Goal: Communication & Community: Answer question/provide support

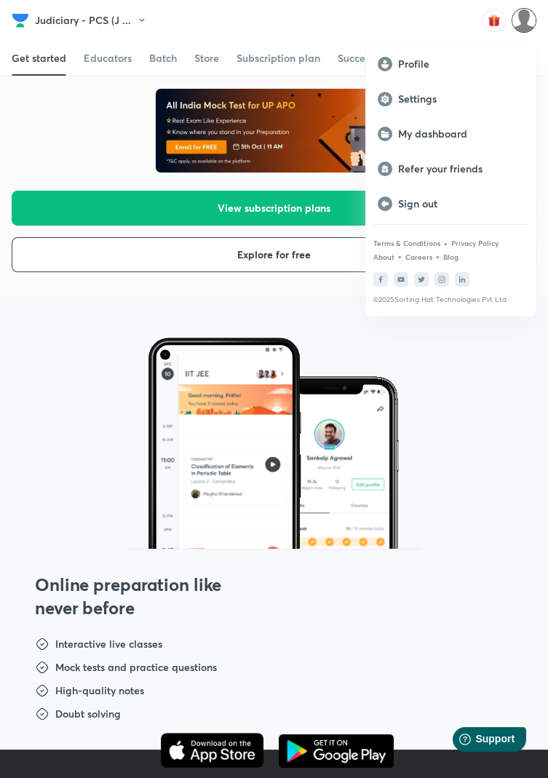
click at [453, 141] on div "My dashboard" at bounding box center [451, 133] width 170 height 35
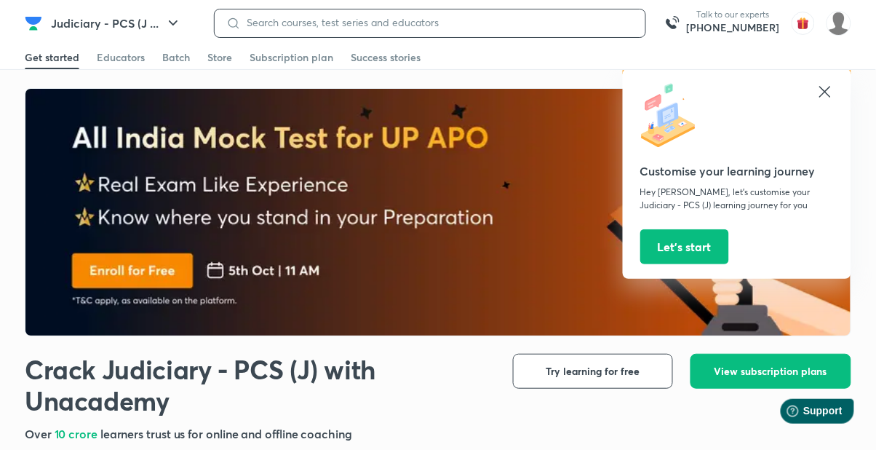
click at [513, 22] on input at bounding box center [437, 23] width 393 height 12
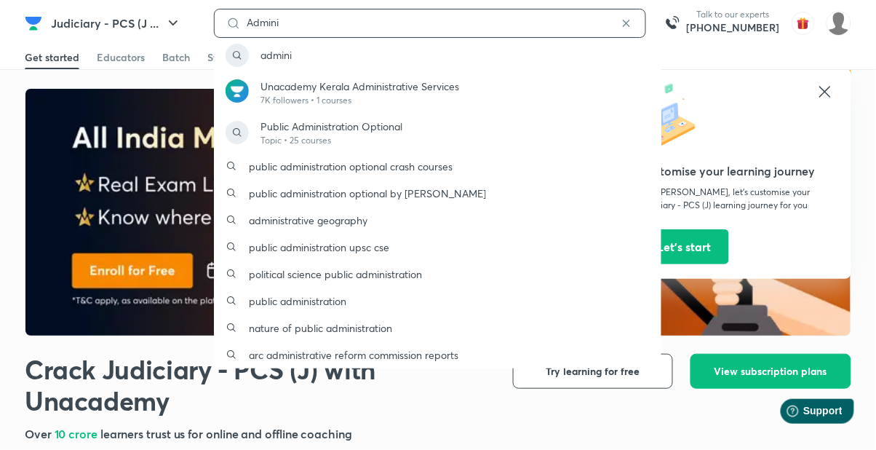
click at [355, 25] on input "Admini" at bounding box center [430, 23] width 378 height 12
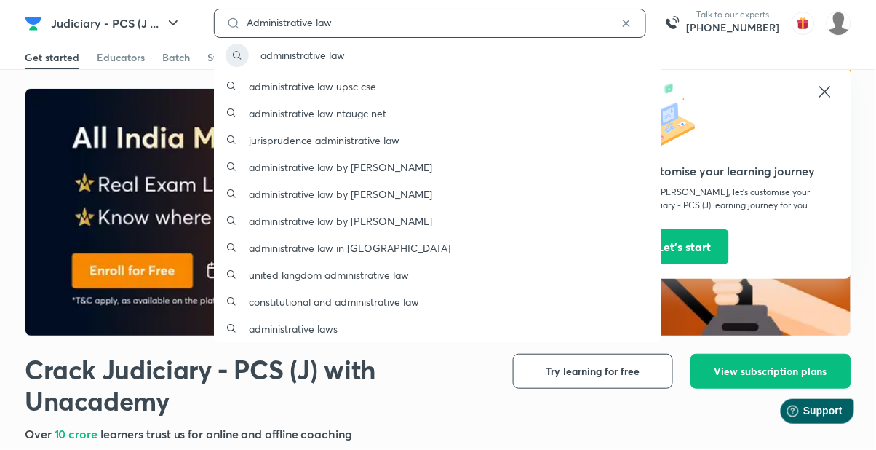
type input "Administrative law"
click at [304, 60] on p "administrative law" at bounding box center [303, 54] width 84 height 15
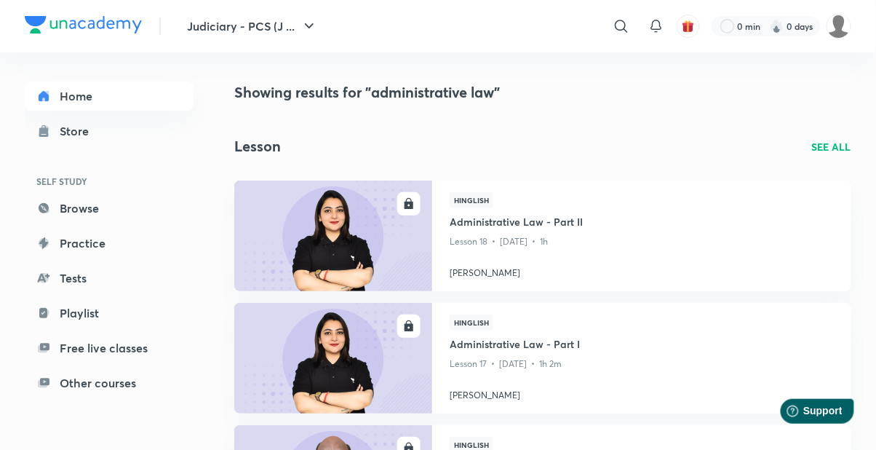
click at [547, 28] on img at bounding box center [839, 26] width 25 height 25
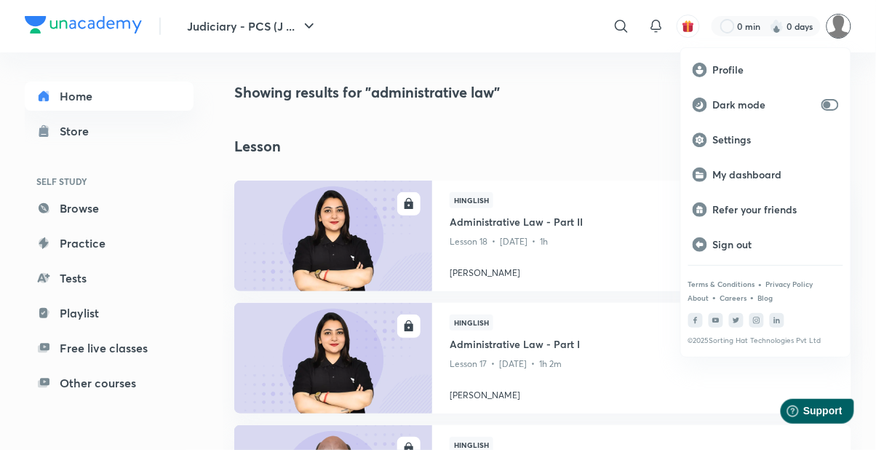
click at [547, 175] on p "My dashboard" at bounding box center [776, 174] width 126 height 13
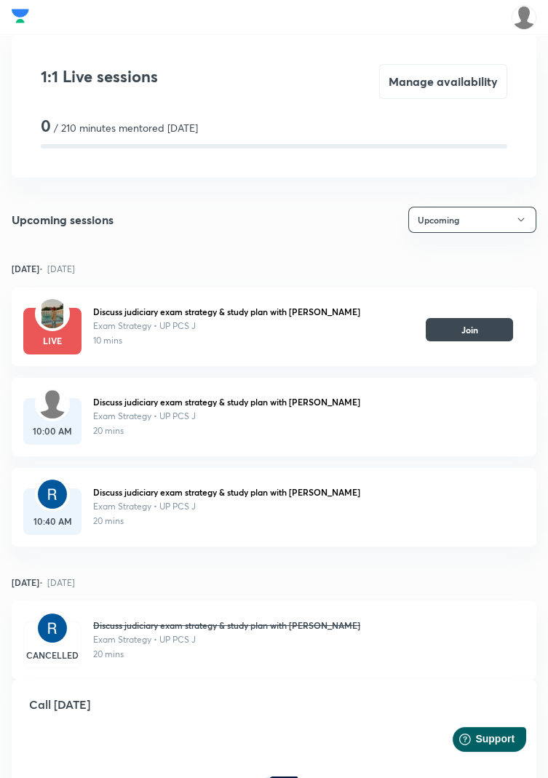
click at [490, 325] on button "Join" at bounding box center [469, 329] width 87 height 23
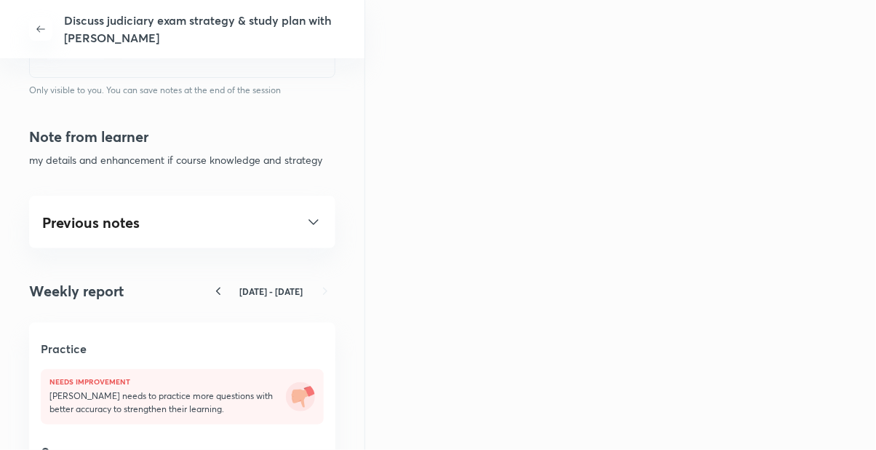
scroll to position [728, 0]
click at [305, 218] on icon at bounding box center [313, 221] width 17 height 17
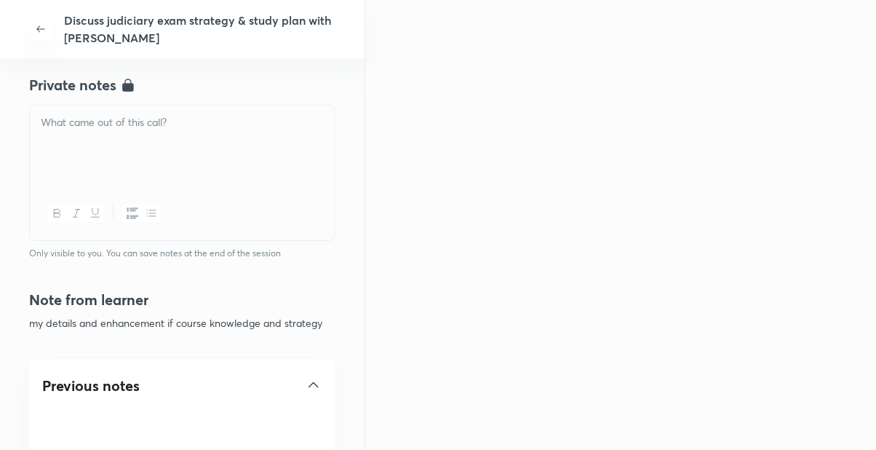
scroll to position [561, 0]
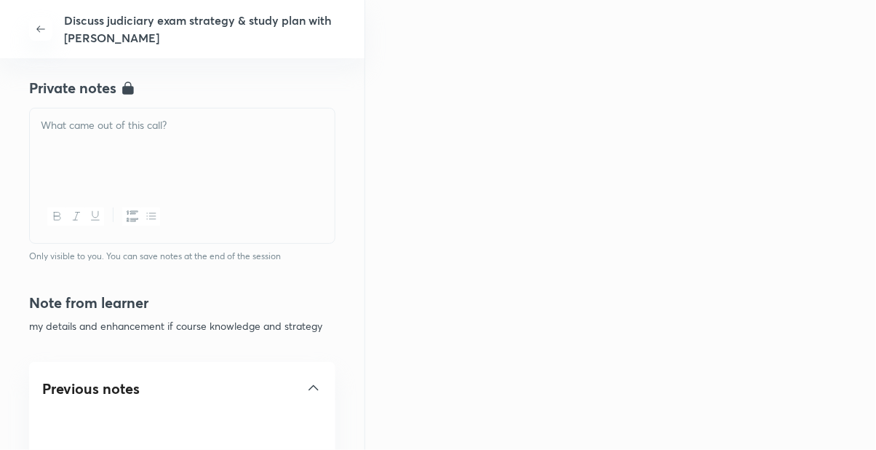
click at [247, 159] on div at bounding box center [182, 149] width 305 height 82
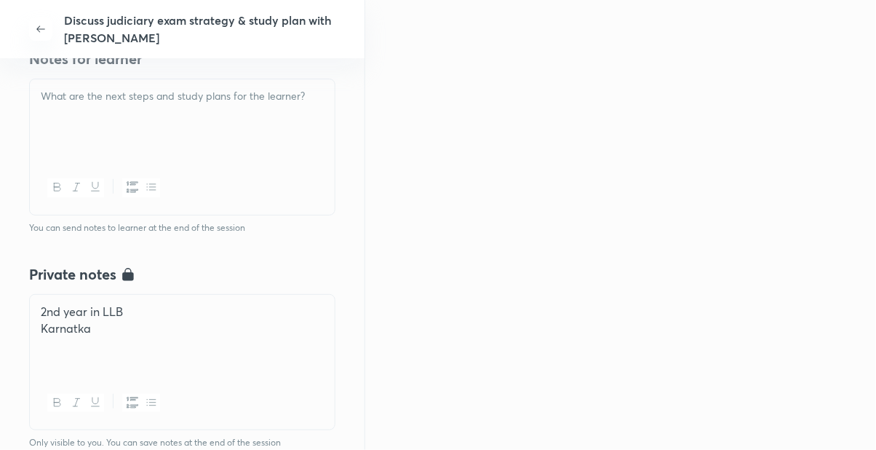
scroll to position [374, 0]
click at [271, 111] on div at bounding box center [182, 121] width 305 height 82
click at [53, 122] on p at bounding box center [182, 130] width 283 height 17
click at [52, 125] on p at bounding box center [182, 130] width 283 height 17
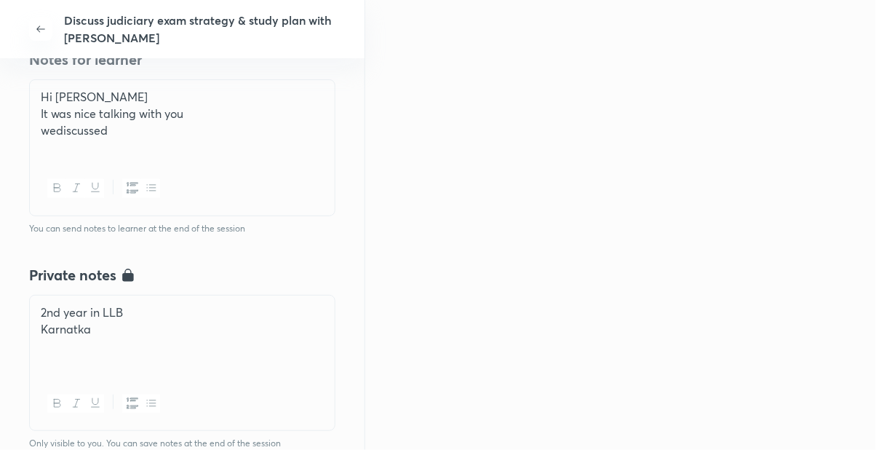
click at [53, 129] on p "wediscussed" at bounding box center [182, 130] width 283 height 17
click at [127, 136] on p "wediscussed" at bounding box center [182, 130] width 283 height 17
click at [51, 140] on div "Hi Sahil It was nice talking with you wediscussed" at bounding box center [182, 121] width 305 height 82
click at [56, 131] on p "wediscussed" at bounding box center [182, 130] width 283 height 17
click at [156, 138] on div "Hi Sahil It was nice talking with you we discussed" at bounding box center [182, 121] width 305 height 82
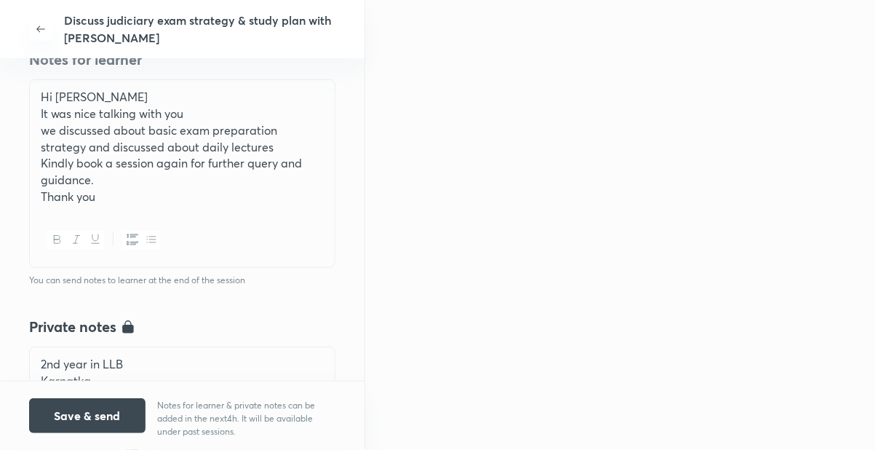
click at [42, 129] on p "we discussed about basic exam preparation strategy and discussed about daily le…" at bounding box center [182, 138] width 283 height 33
click at [47, 131] on p "we discussed about basic exam preparation strategy and discussed about daily le…" at bounding box center [182, 138] width 283 height 33
click at [49, 135] on p "we discussed about basic exam preparation strategy and discussed about daily le…" at bounding box center [182, 138] width 283 height 33
click at [105, 415] on button "Save & send" at bounding box center [87, 415] width 116 height 35
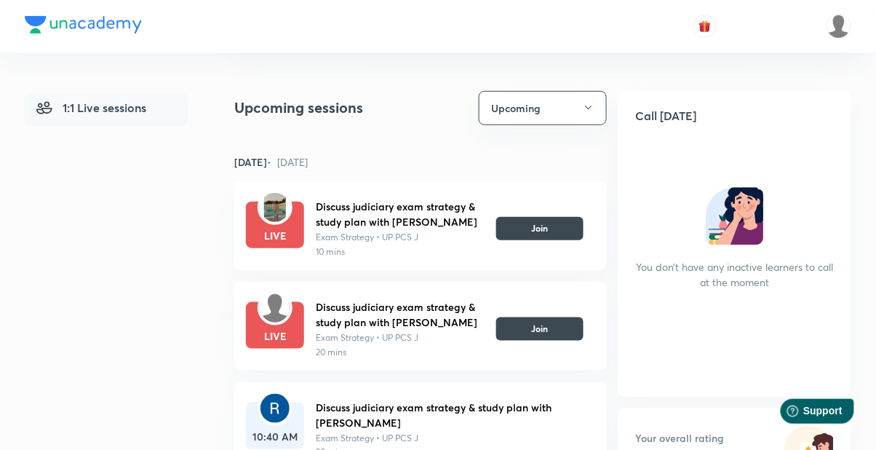
scroll to position [177, 0]
click at [535, 327] on button "Join" at bounding box center [539, 328] width 87 height 23
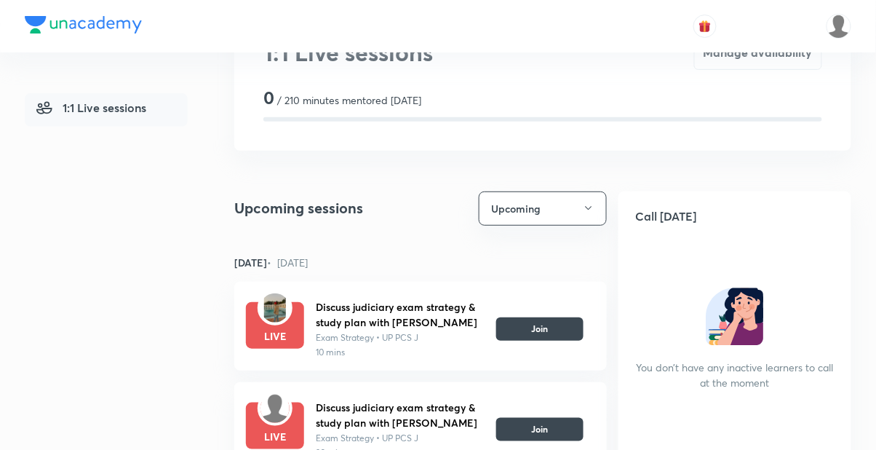
scroll to position [77, 0]
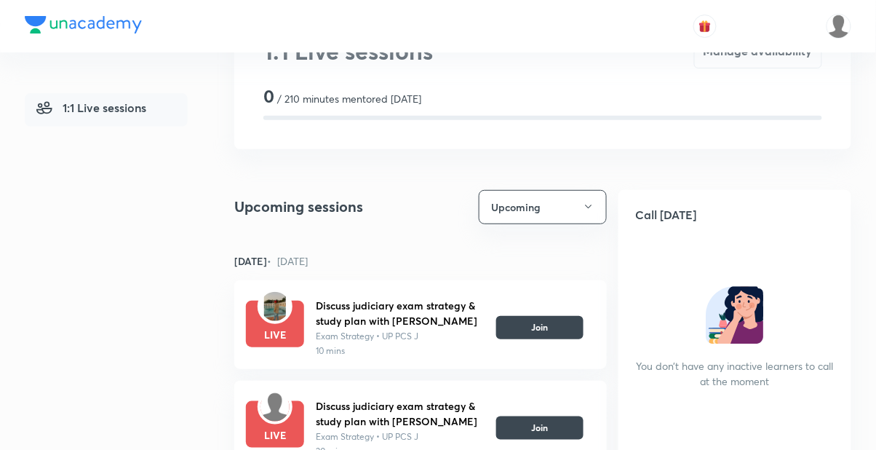
click at [532, 427] on button "Join" at bounding box center [539, 427] width 87 height 23
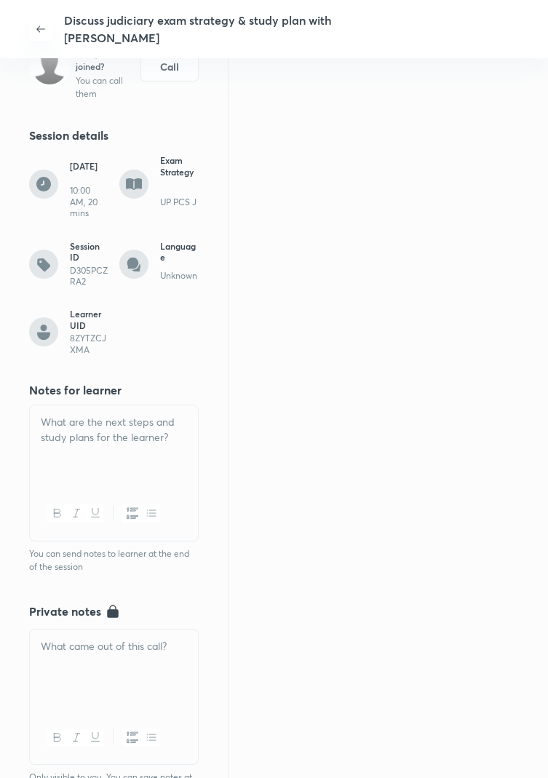
scroll to position [148, 0]
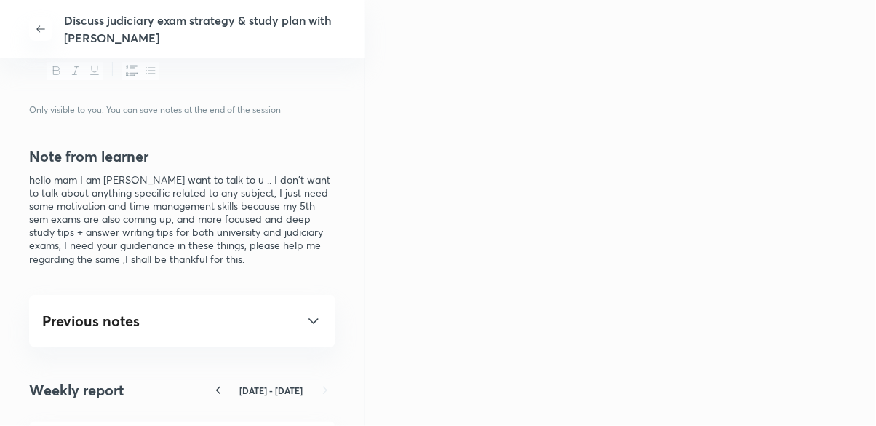
scroll to position [707, 0]
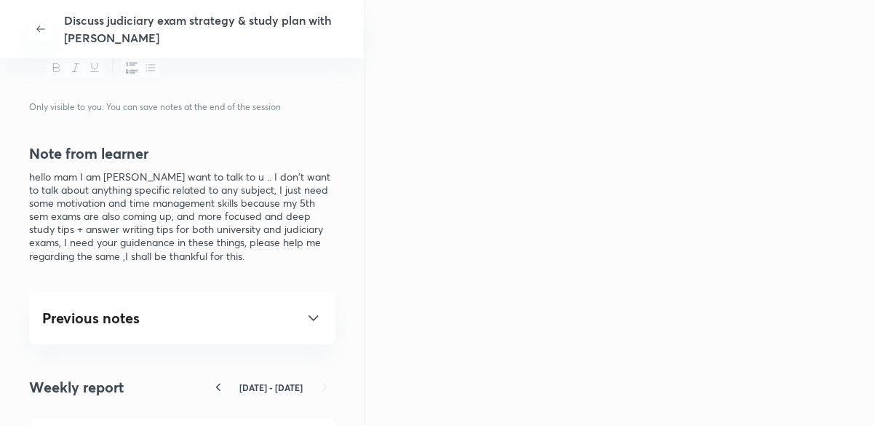
click at [320, 337] on div "Previous notes No notes taken yet Notes taken by you and your learner will appe…" at bounding box center [182, 318] width 306 height 52
click at [314, 327] on icon at bounding box center [313, 317] width 17 height 17
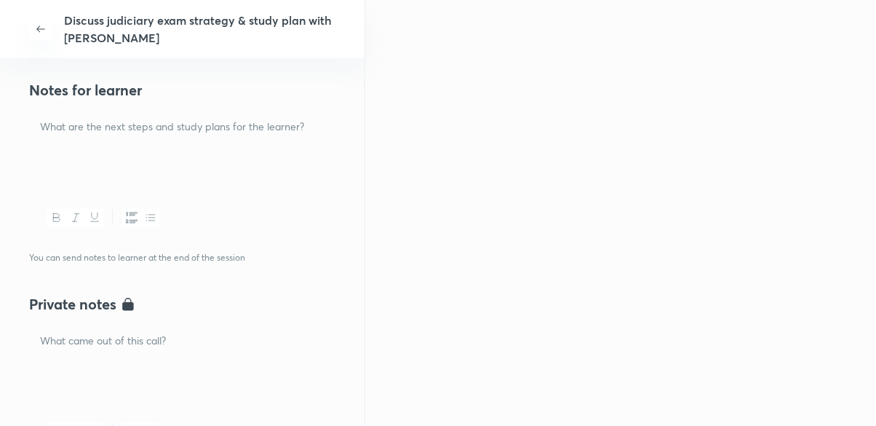
scroll to position [349, 0]
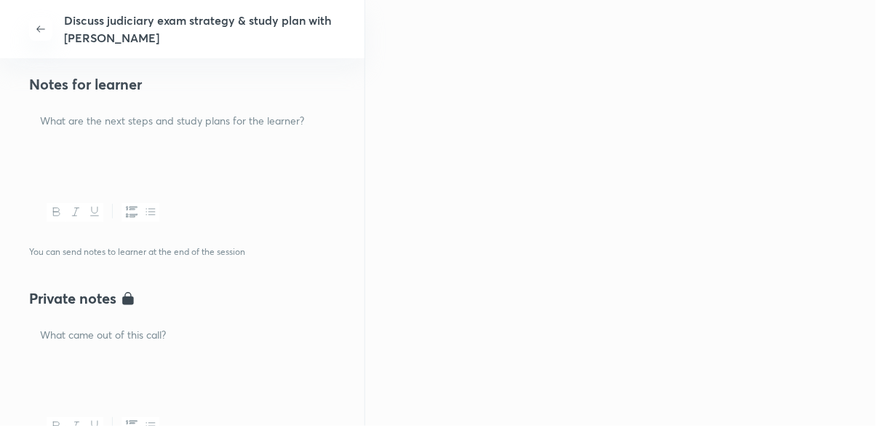
click at [245, 366] on div at bounding box center [182, 359] width 306 height 82
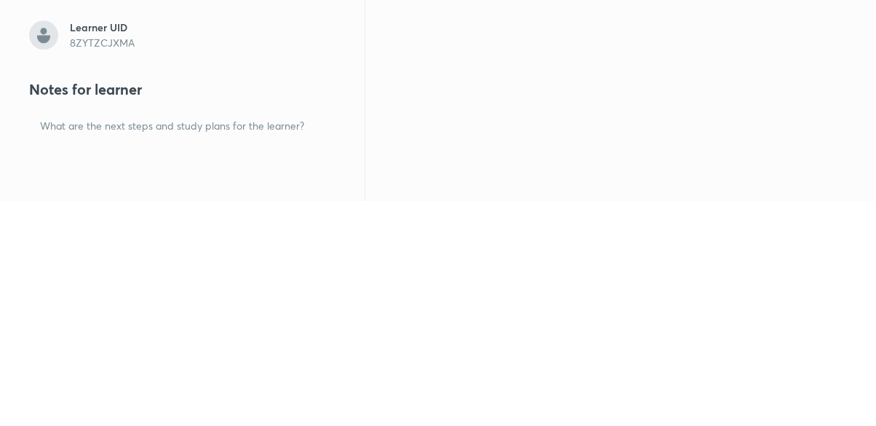
scroll to position [118, 0]
click at [250, 330] on div "Notes for learner You can send notes to learner at the end of the session" at bounding box center [182, 382] width 306 height 213
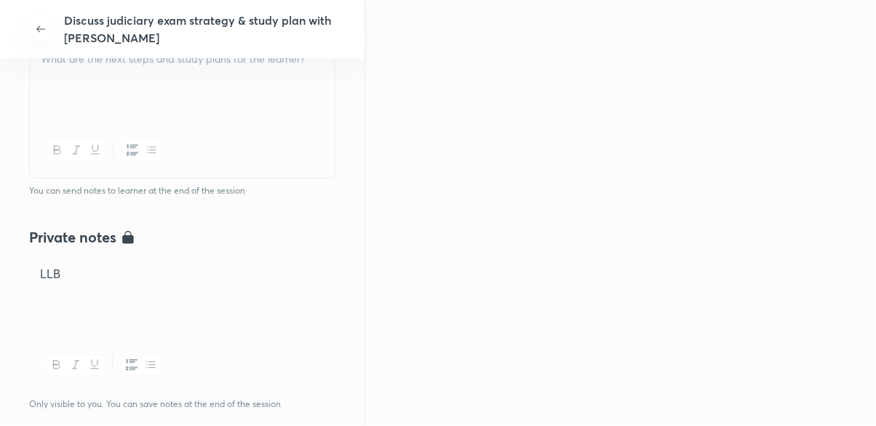
scroll to position [412, 0]
click at [72, 108] on div at bounding box center [182, 83] width 305 height 82
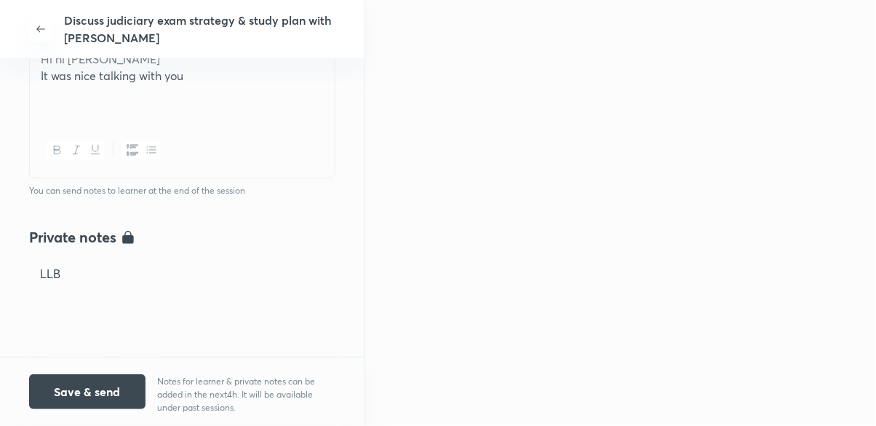
click at [129, 155] on icon "button" at bounding box center [133, 150] width 12 height 12
click at [151, 150] on icon "button" at bounding box center [152, 150] width 12 height 12
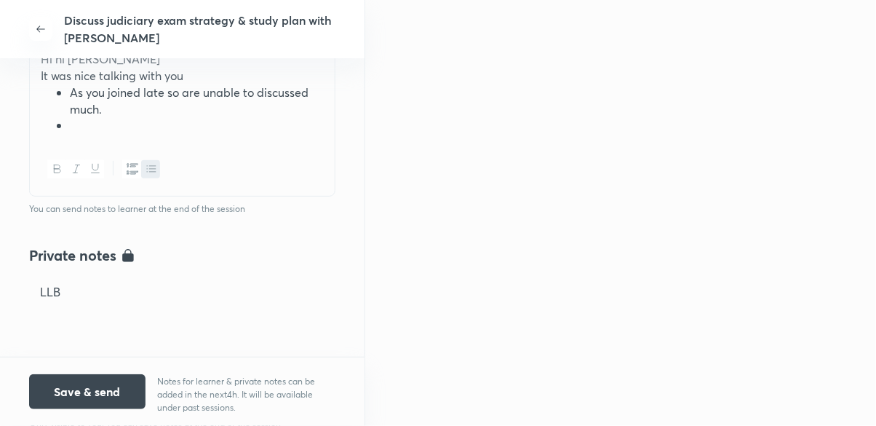
click at [214, 94] on li "As you joined late so are unable to discussed much." at bounding box center [197, 100] width 254 height 33
click at [88, 138] on div "Hi hi Anshuman It was nice talking with you As you joined late so are unable to…" at bounding box center [182, 92] width 305 height 100
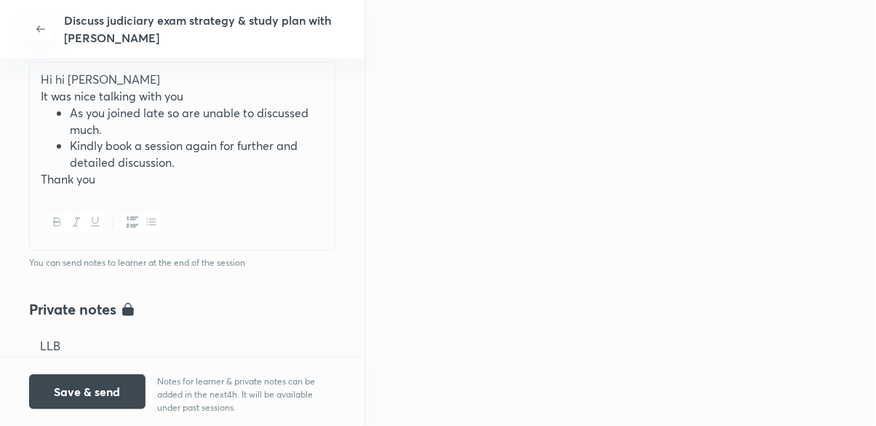
scroll to position [384, 0]
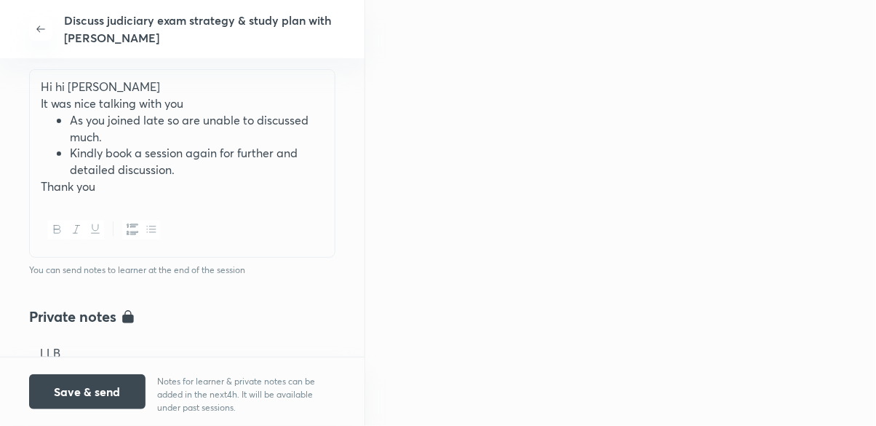
click at [73, 392] on button "Save & send" at bounding box center [87, 391] width 116 height 35
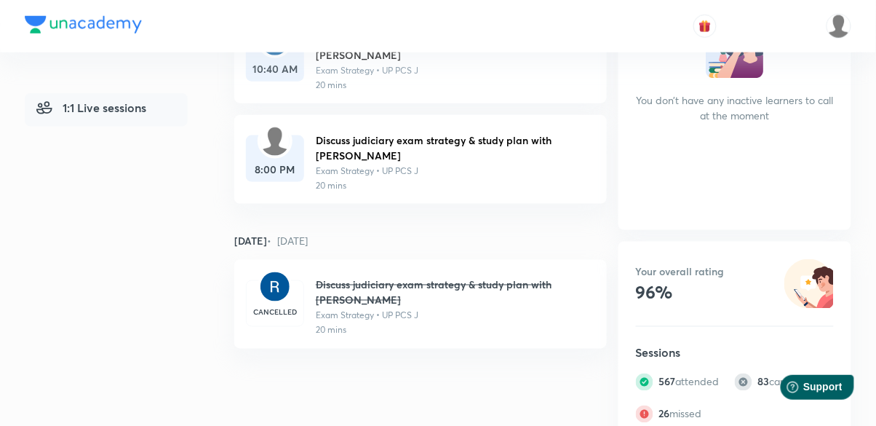
scroll to position [438, 0]
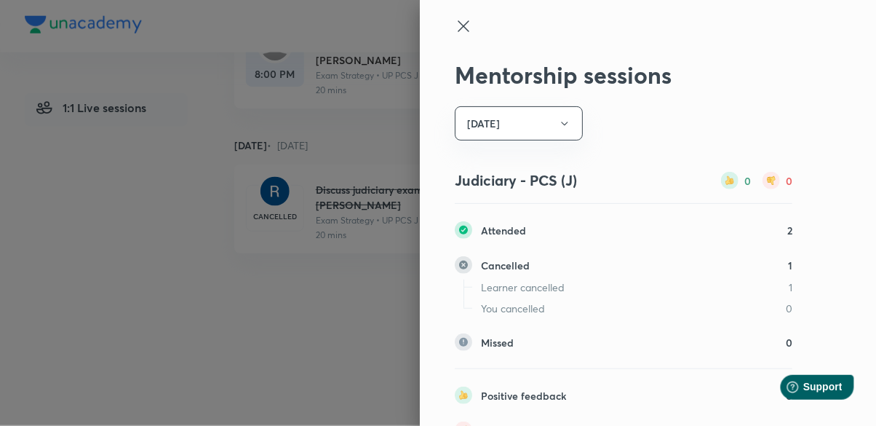
click at [468, 26] on icon at bounding box center [463, 25] width 17 height 17
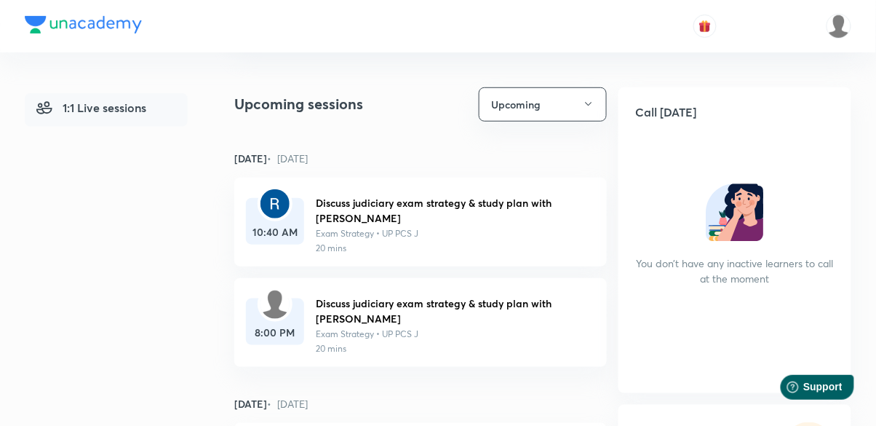
scroll to position [0, 0]
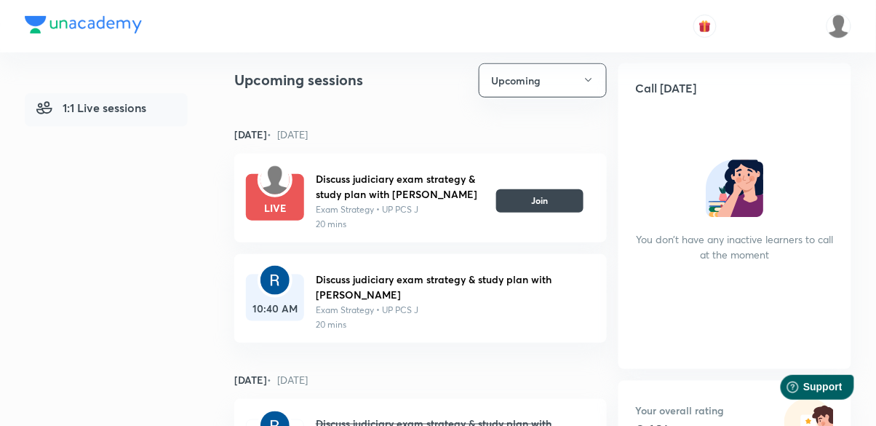
scroll to position [204, 0]
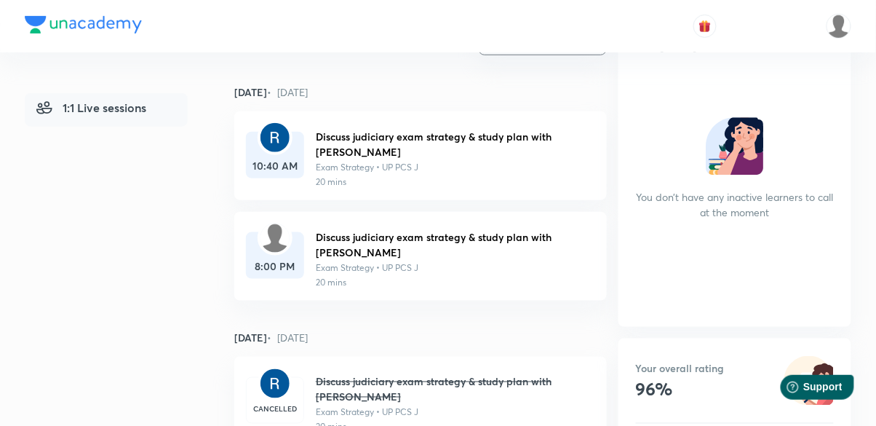
scroll to position [248, 0]
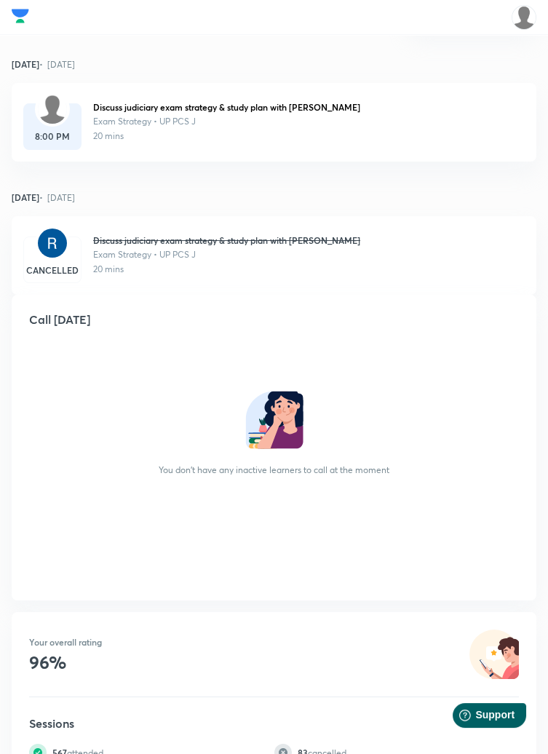
scroll to position [313, 0]
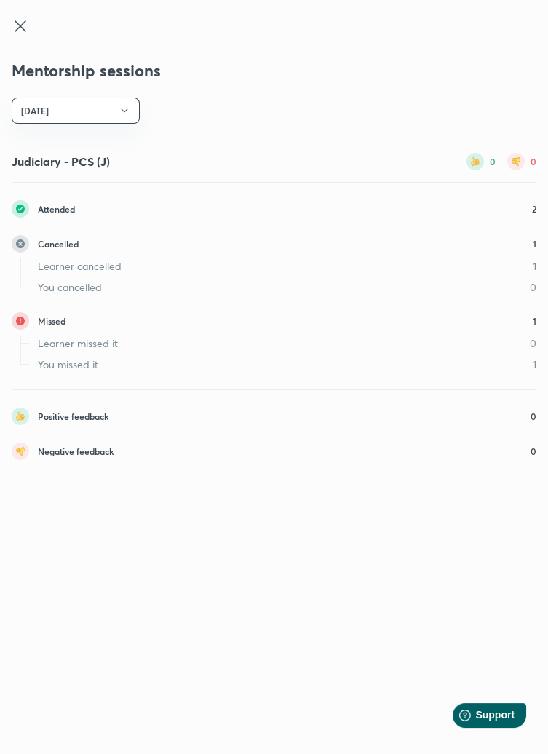
click at [26, 21] on icon at bounding box center [20, 25] width 17 height 17
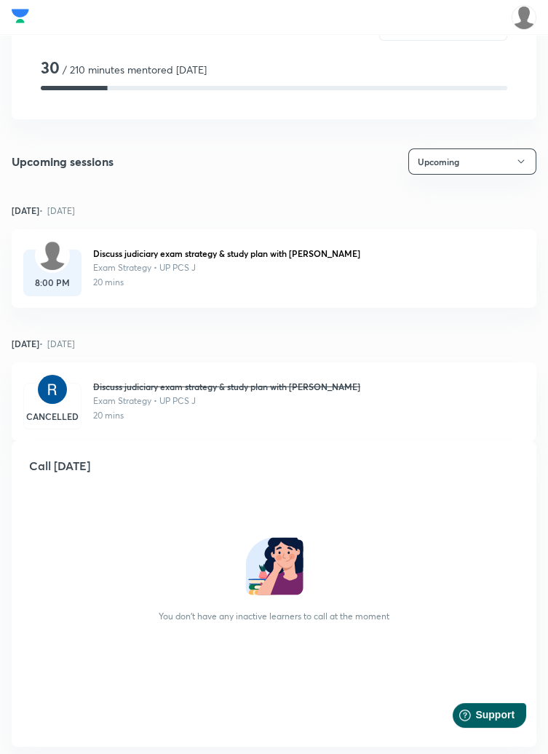
scroll to position [0, 0]
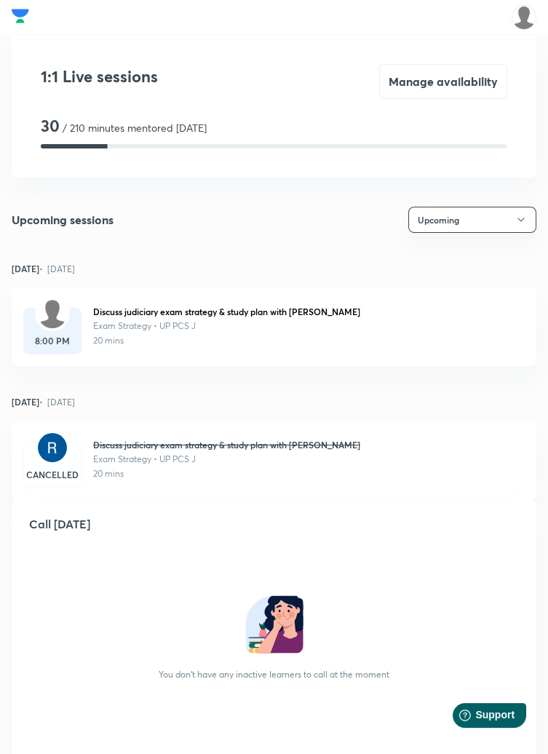
click at [437, 73] on button "Manage availability" at bounding box center [443, 81] width 128 height 35
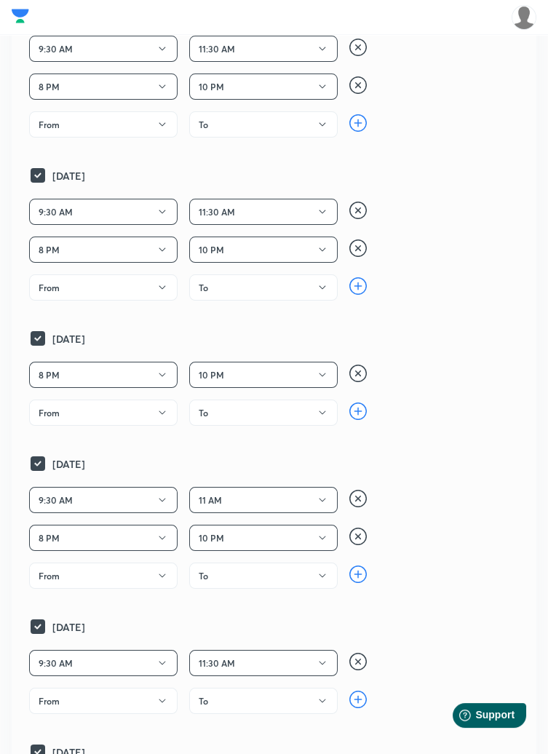
scroll to position [363, 0]
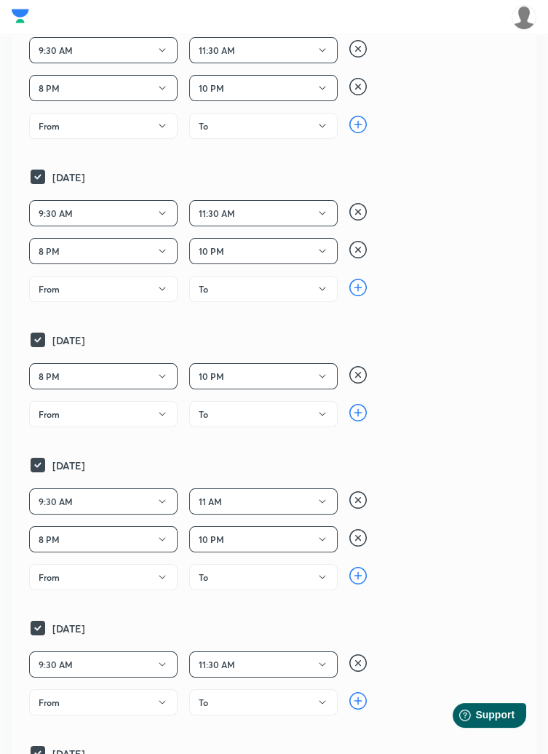
click at [355, 378] on img at bounding box center [357, 374] width 17 height 17
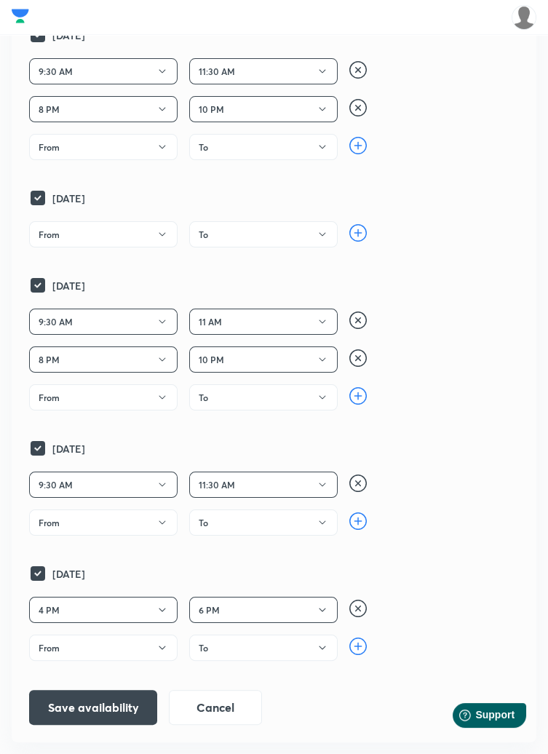
scroll to position [507, 0]
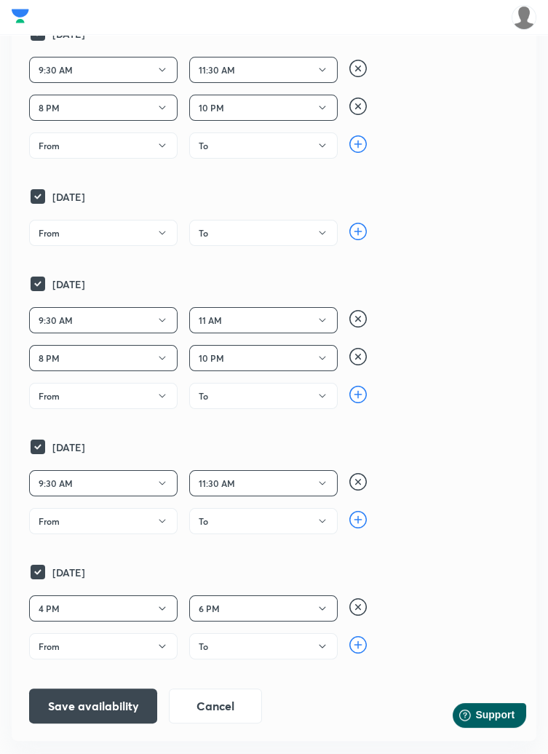
click at [90, 705] on button "Save availability" at bounding box center [93, 706] width 128 height 35
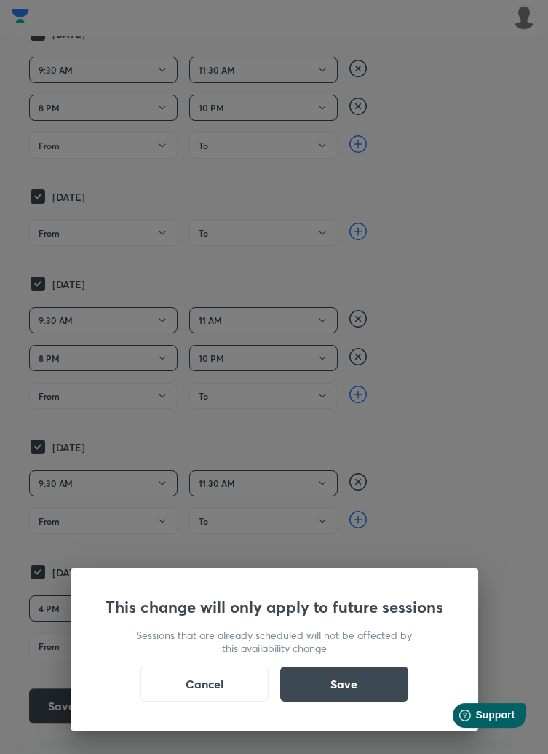
click at [370, 702] on button "Save" at bounding box center [344, 684] width 128 height 35
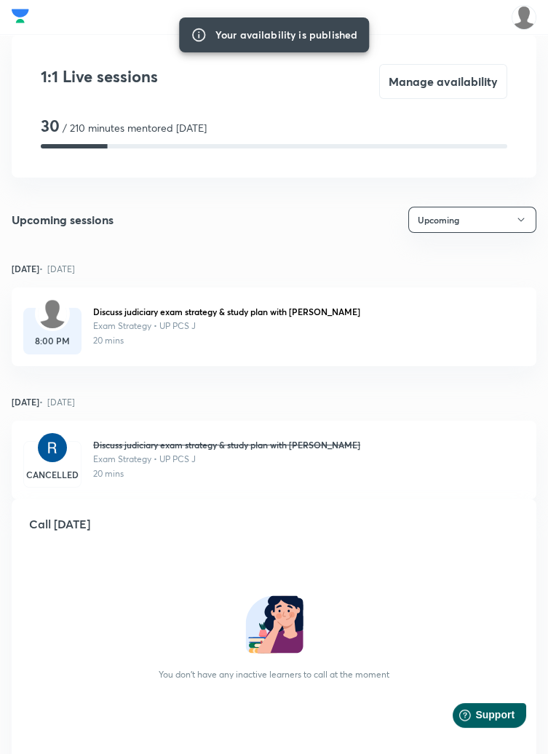
click at [52, 329] on div at bounding box center [52, 313] width 35 height 35
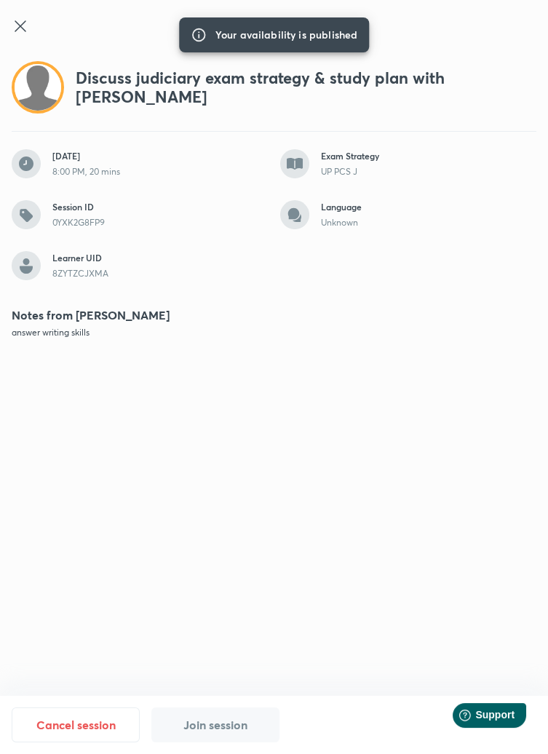
click at [64, 742] on button "Cancel session" at bounding box center [76, 724] width 128 height 35
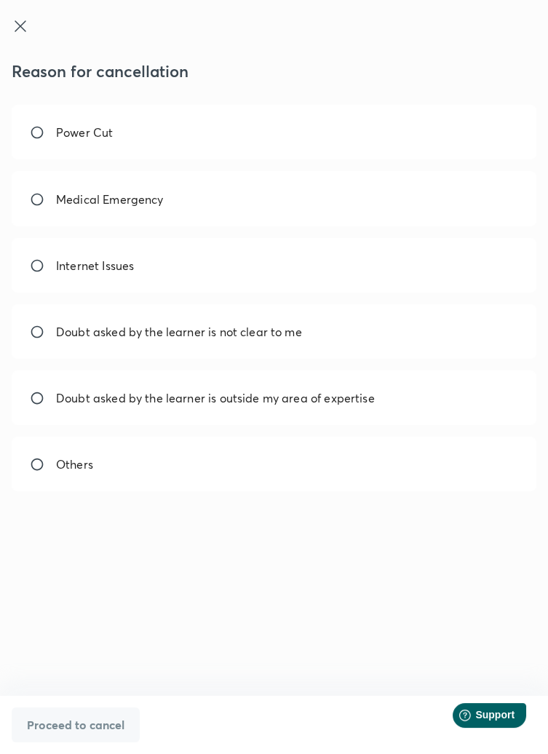
click at [391, 452] on div "Others" at bounding box center [274, 464] width 525 height 55
click at [31, 459] on input "Others" at bounding box center [43, 464] width 26 height 15
radio input "true"
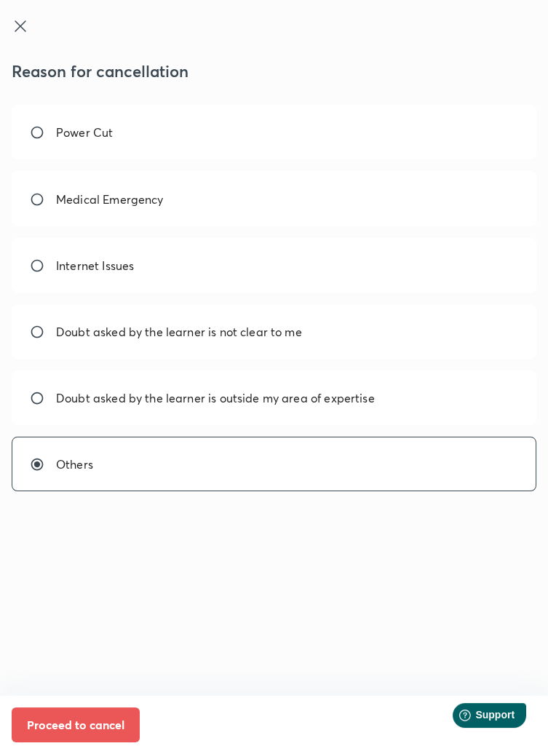
click at [83, 742] on button "Proceed to cancel" at bounding box center [76, 724] width 128 height 35
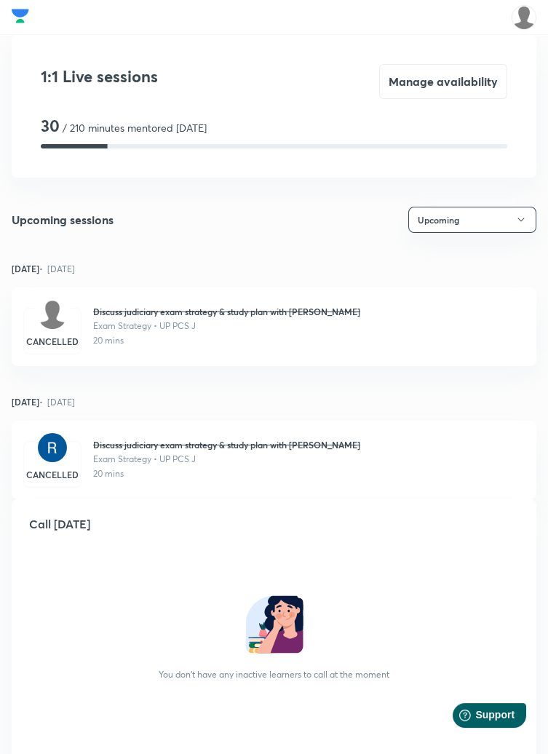
scroll to position [383, 0]
